Goal: Information Seeking & Learning: Learn about a topic

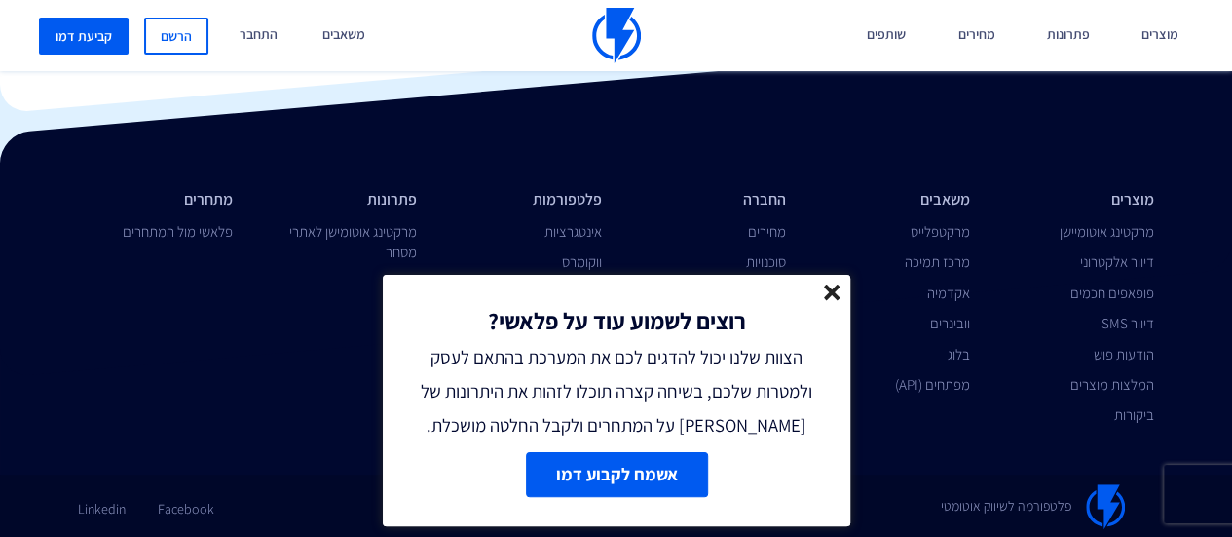
scroll to position [3095, 0]
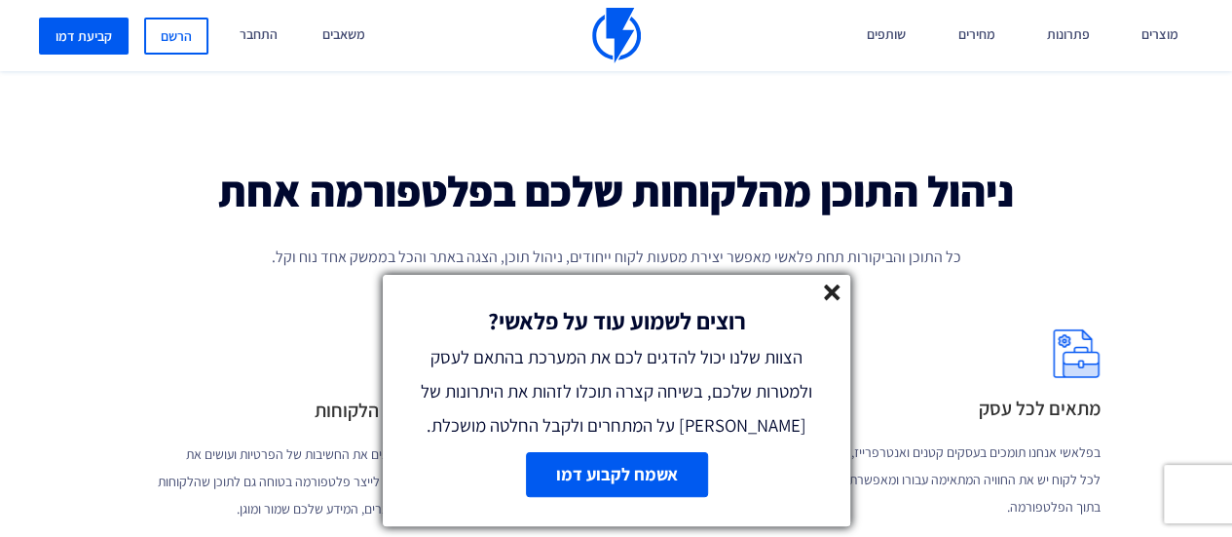
click at [835, 293] on line at bounding box center [832, 292] width 14 height 14
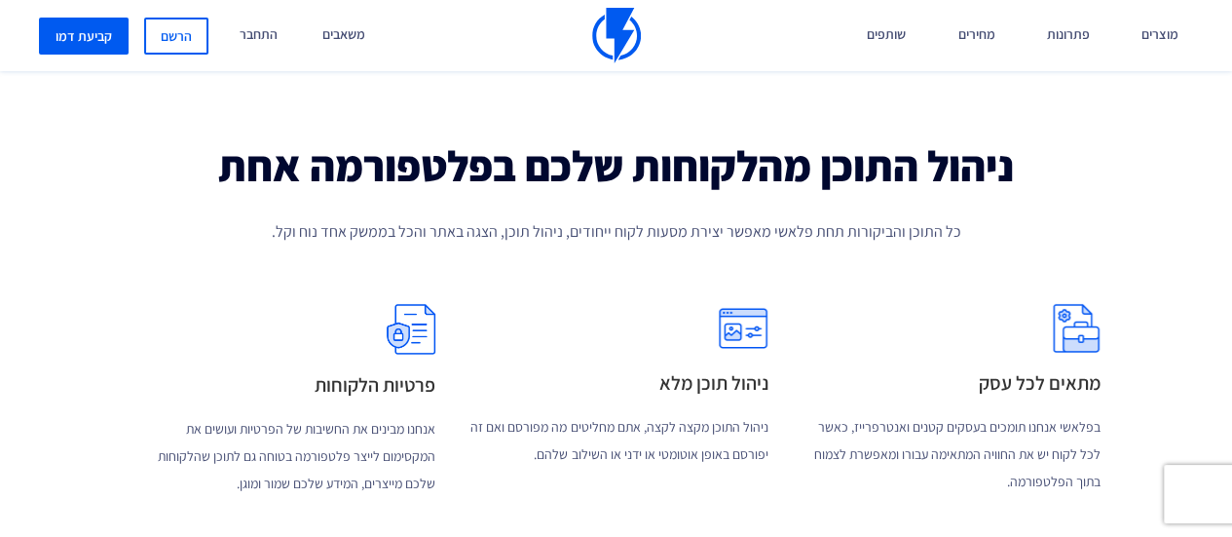
scroll to position [3355, 0]
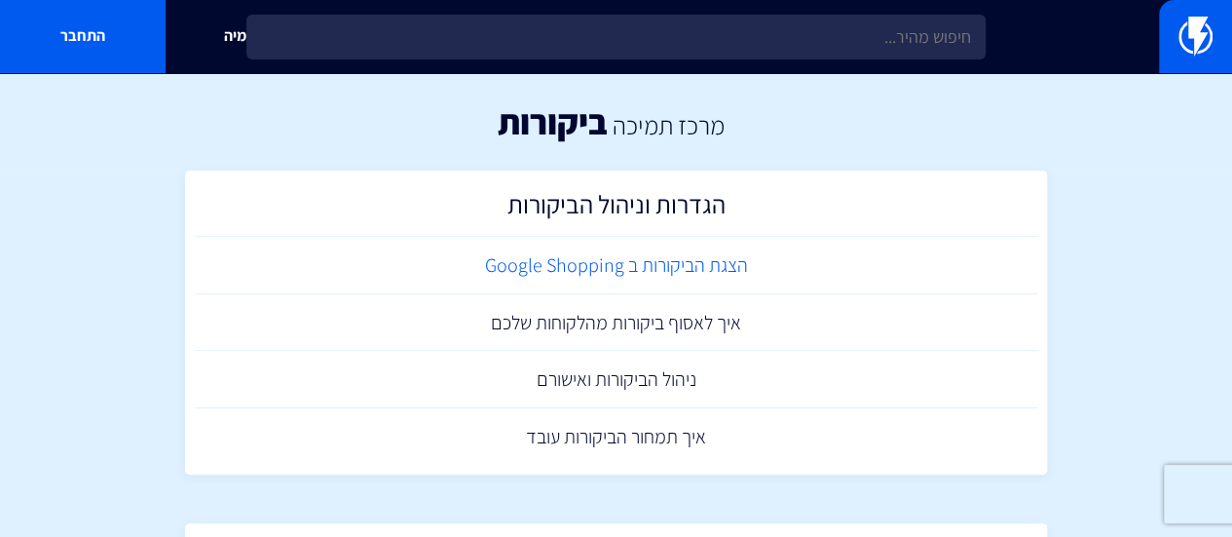
click at [694, 260] on link "הצגת הביקורות ב Google Shopping" at bounding box center [617, 265] width 844 height 57
click at [662, 451] on link "איך תמחור הביקורות עובד" at bounding box center [617, 436] width 844 height 57
click at [675, 373] on link "ניהול הביקורות ואישורם" at bounding box center [617, 379] width 844 height 57
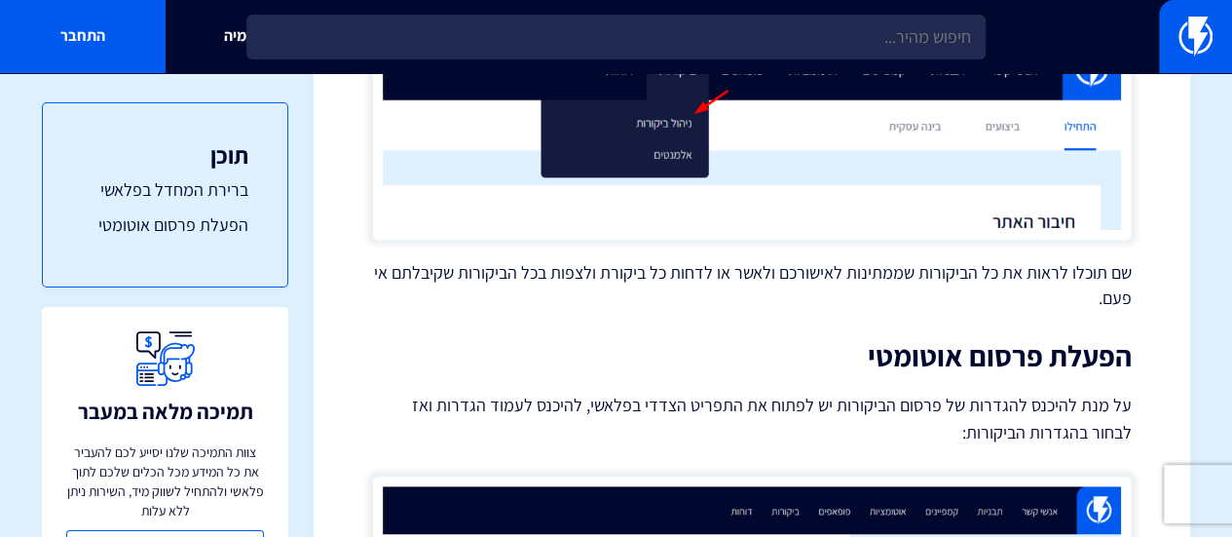
scroll to position [21, 0]
